Goal: Task Accomplishment & Management: Use online tool/utility

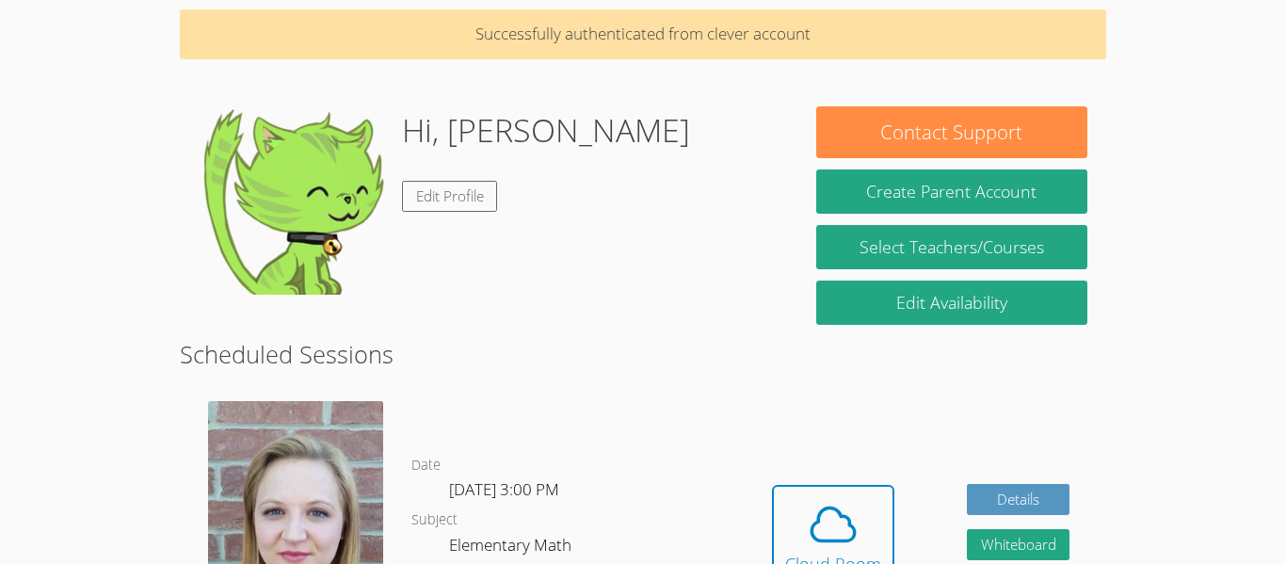
scroll to position [50, 0]
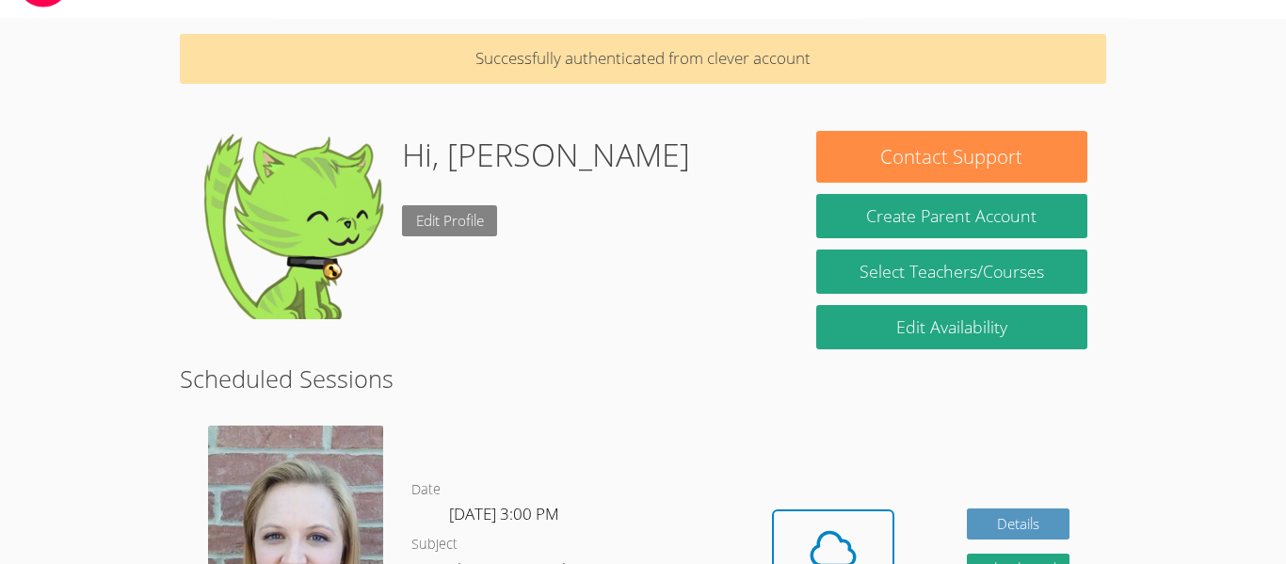
click at [489, 219] on link "Edit Profile" at bounding box center [450, 220] width 96 height 31
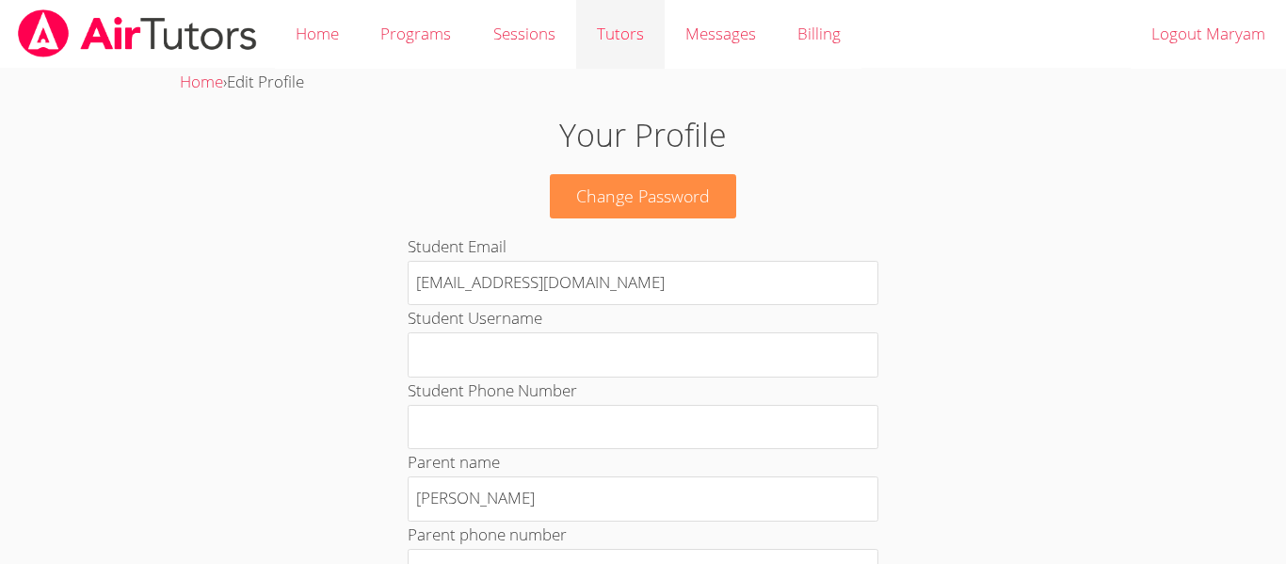
click at [617, 39] on link "Tutors" at bounding box center [620, 34] width 89 height 69
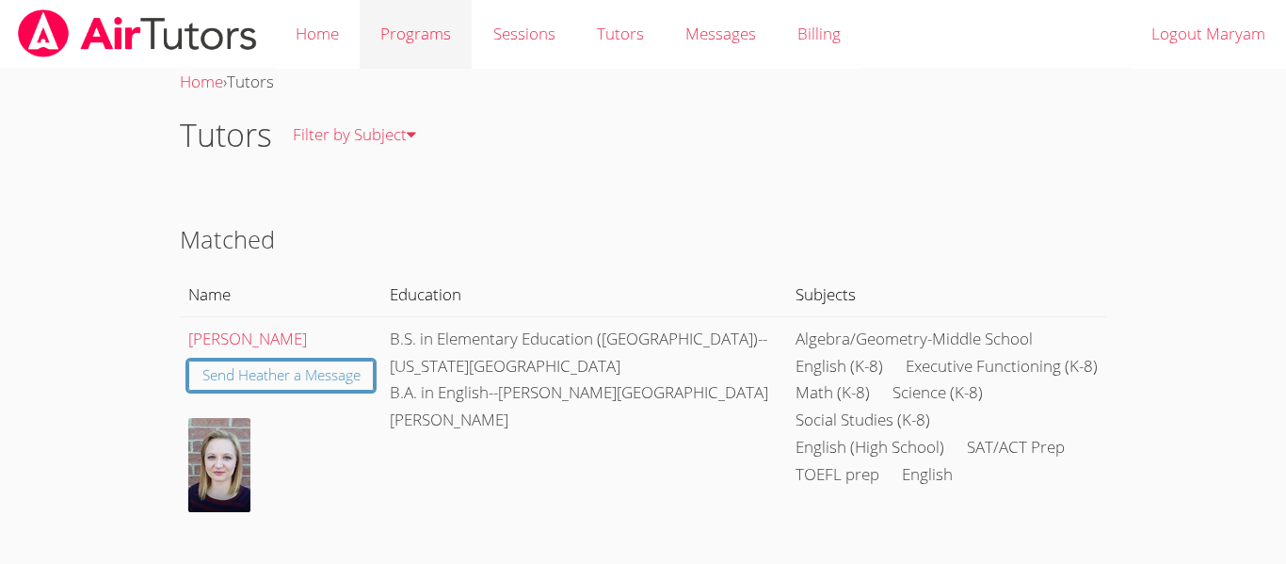
click at [432, 28] on link "Programs" at bounding box center [416, 34] width 112 height 69
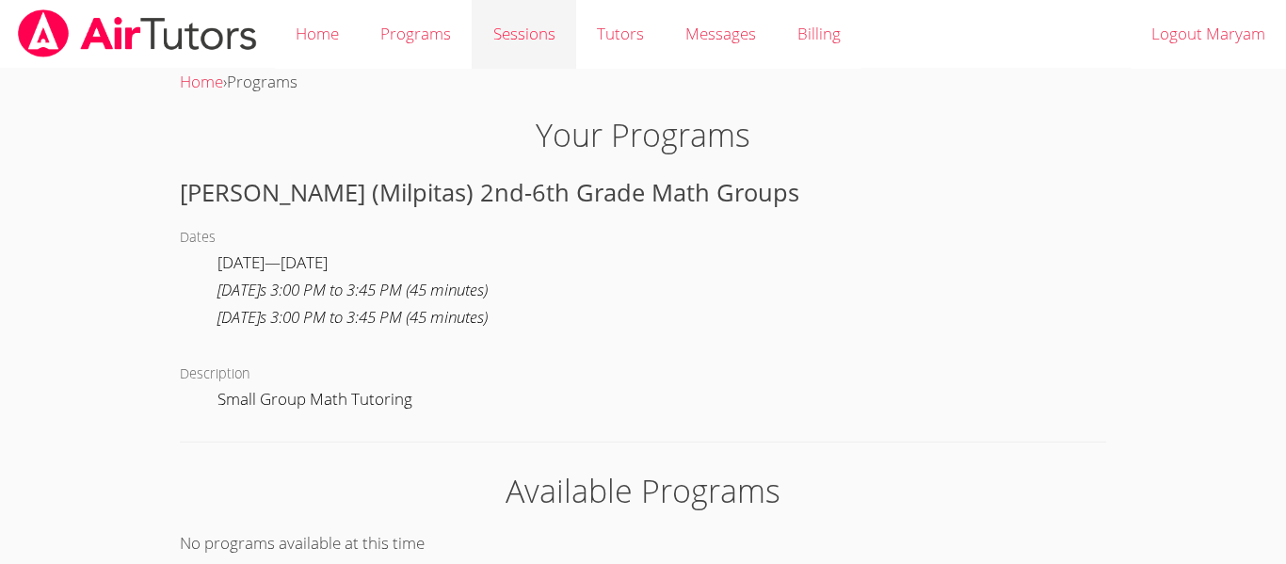
click at [495, 41] on link "Sessions" at bounding box center [524, 34] width 104 height 69
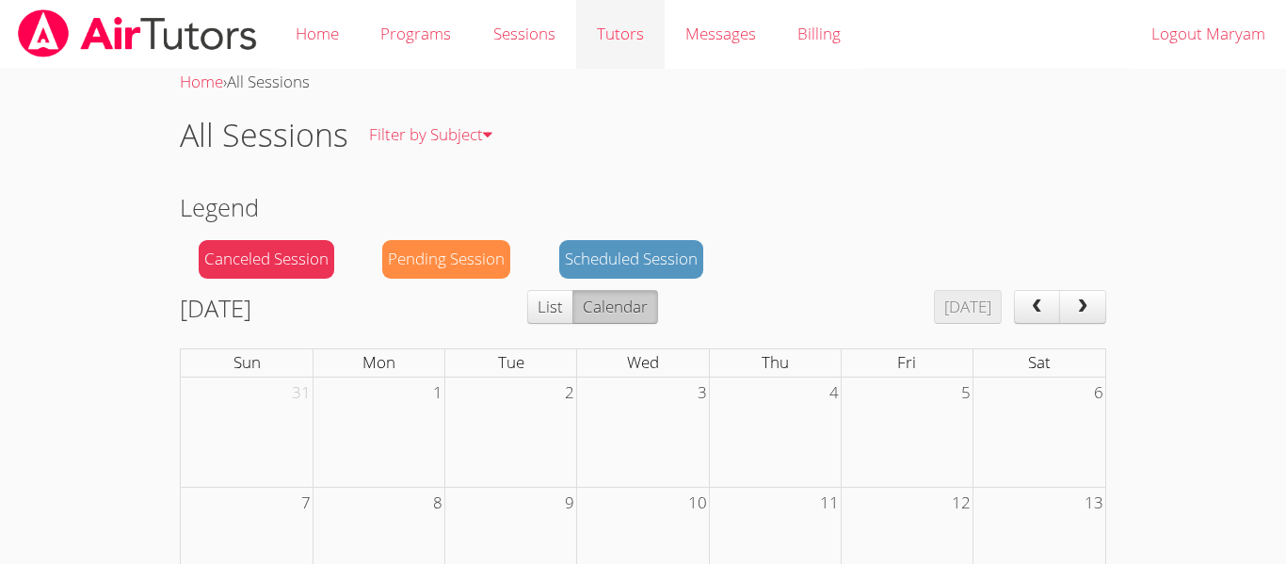
click at [613, 26] on link "Tutors" at bounding box center [620, 34] width 89 height 69
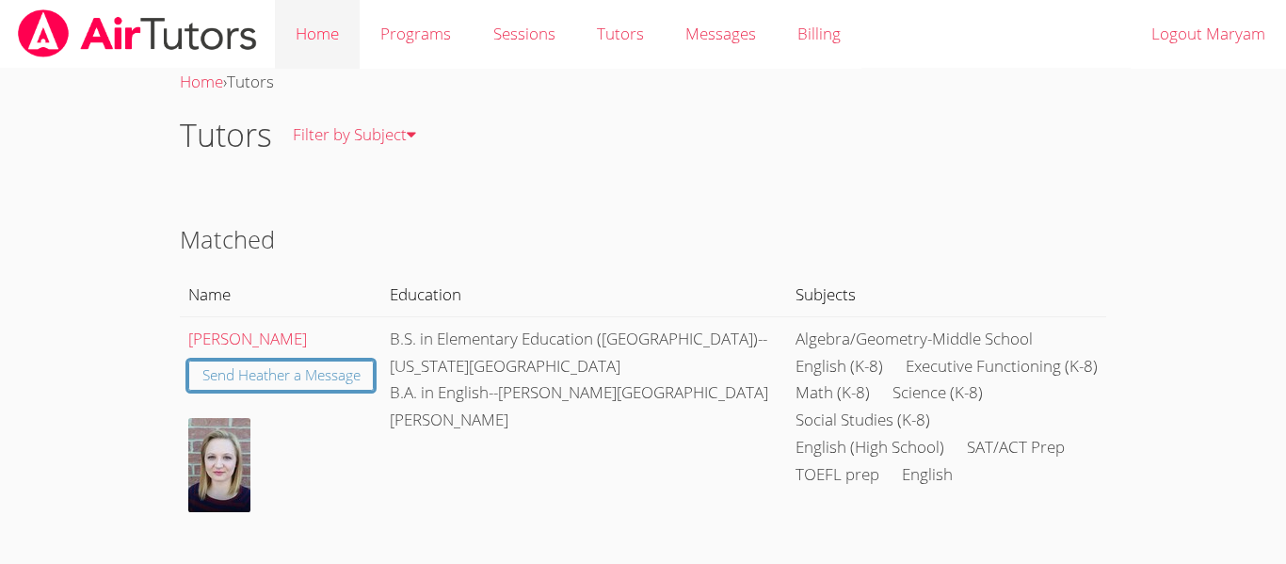
click at [330, 39] on link "Home" at bounding box center [317, 34] width 85 height 69
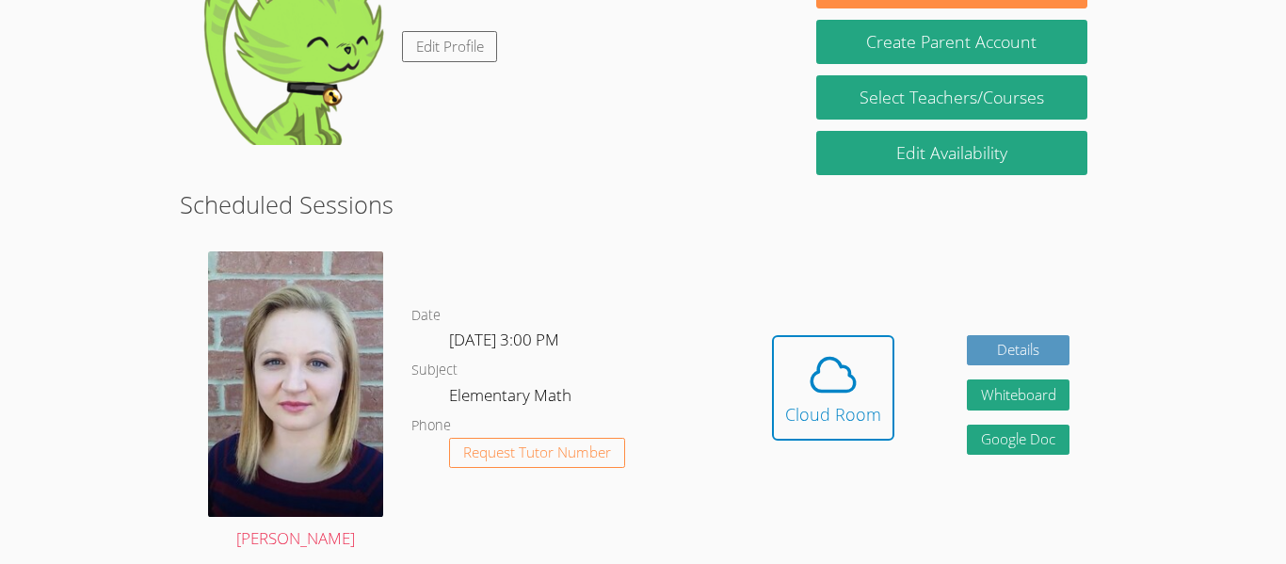
scroll to position [158, 0]
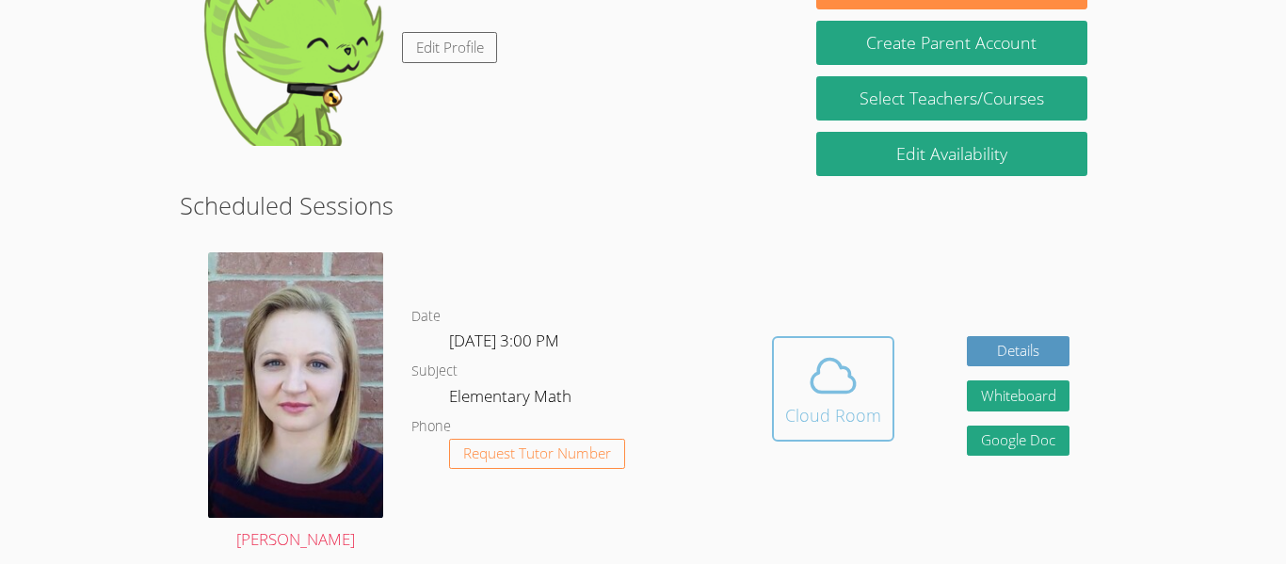
click at [836, 381] on icon at bounding box center [833, 375] width 53 height 53
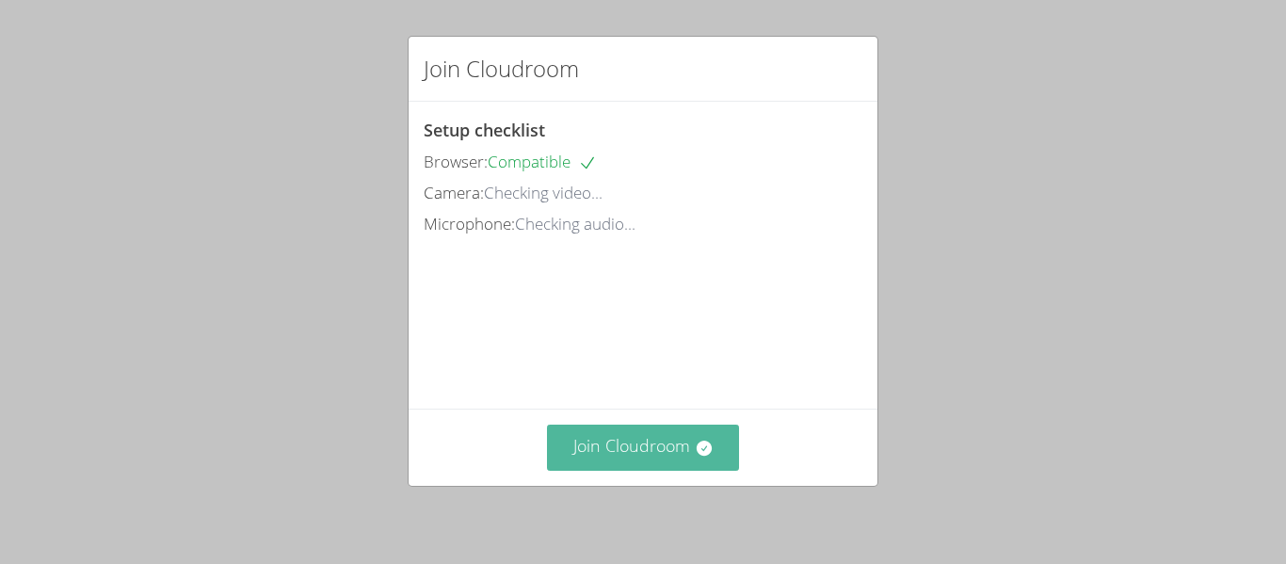
click at [655, 458] on button "Join Cloudroom" at bounding box center [643, 448] width 193 height 46
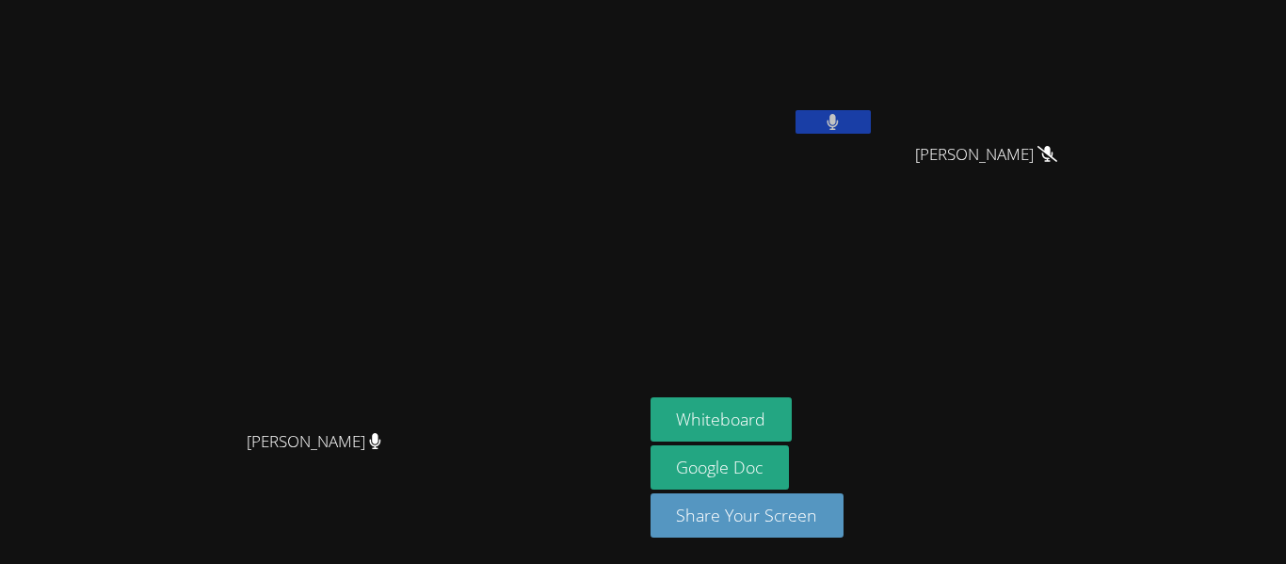
click at [871, 131] on button at bounding box center [833, 122] width 75 height 24
click at [871, 121] on button at bounding box center [833, 122] width 75 height 24
click at [793, 419] on button "Whiteboard" at bounding box center [722, 419] width 142 height 44
